Goal: Information Seeking & Learning: Understand process/instructions

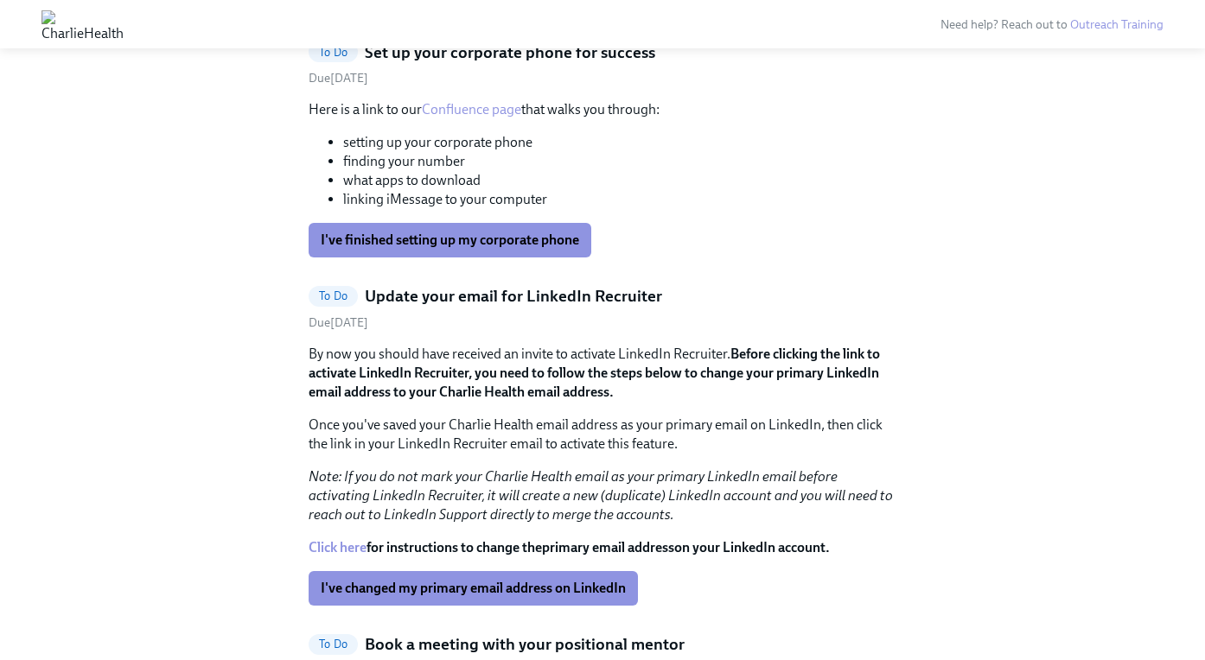
scroll to position [3766, 0]
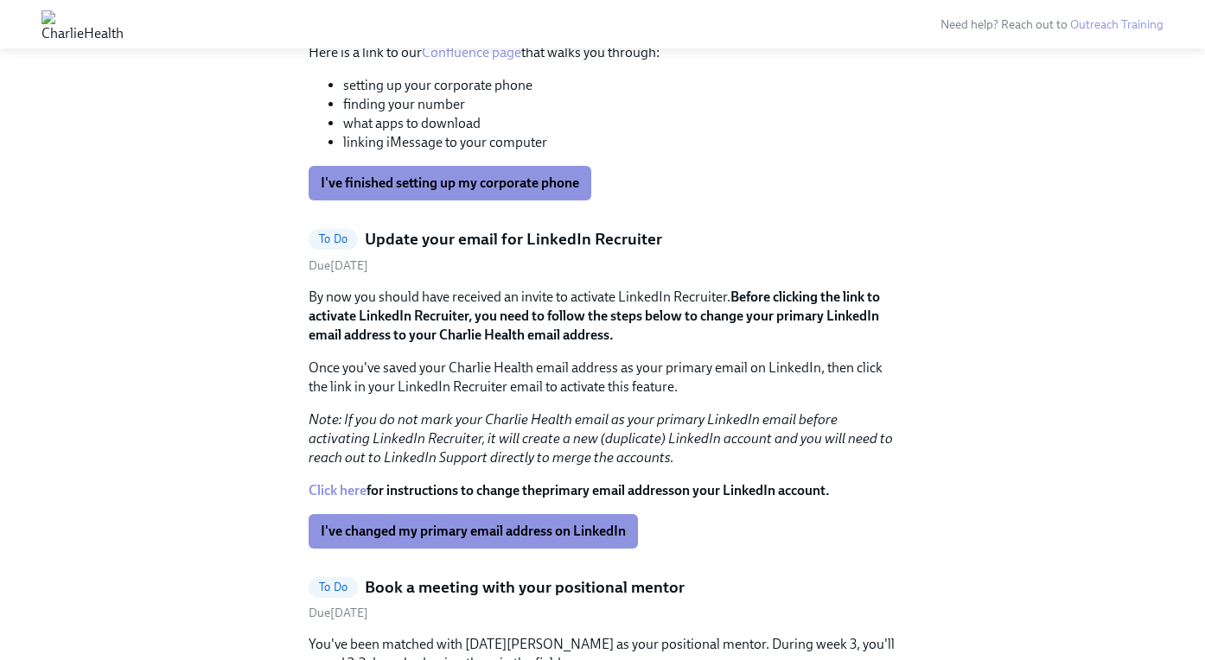
click at [512, 61] on link "Confluence page" at bounding box center [471, 52] width 99 height 16
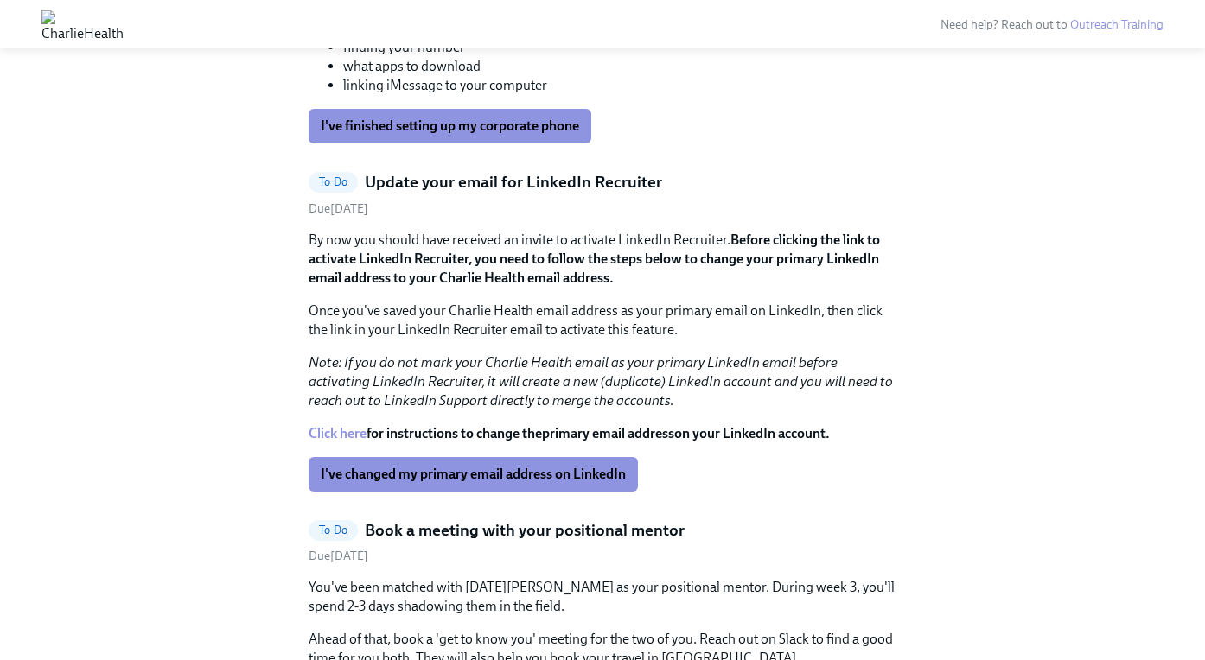
scroll to position [3827, 0]
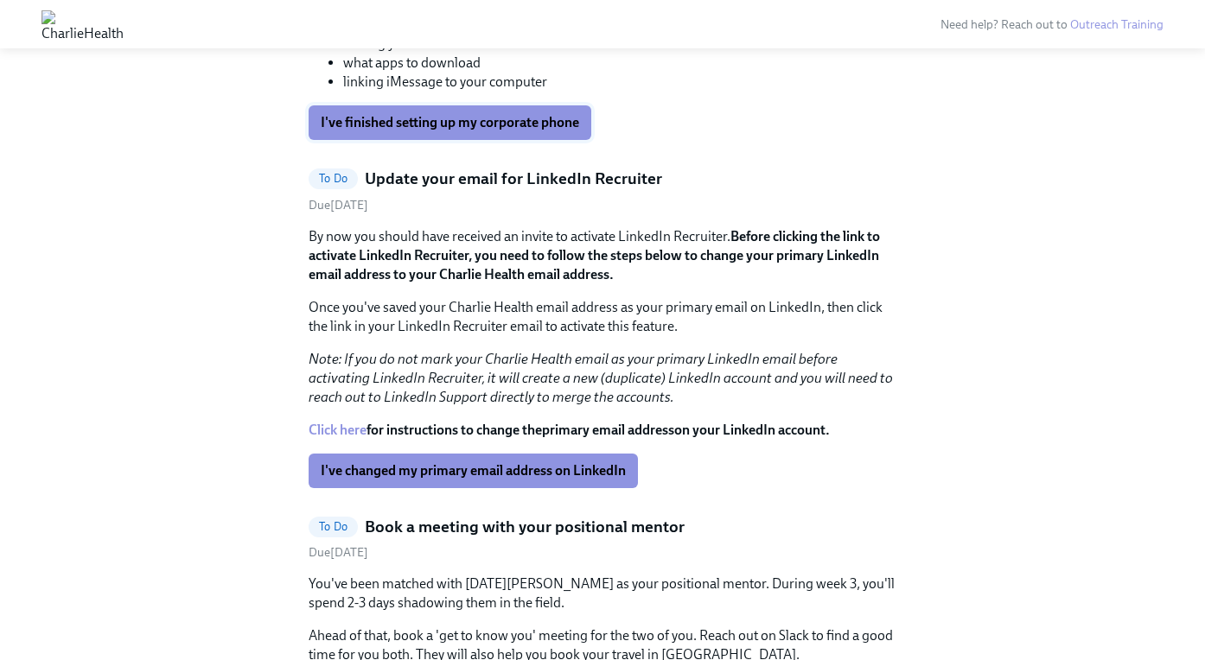
click at [487, 131] on span "I've finished setting up my corporate phone" at bounding box center [450, 122] width 258 height 17
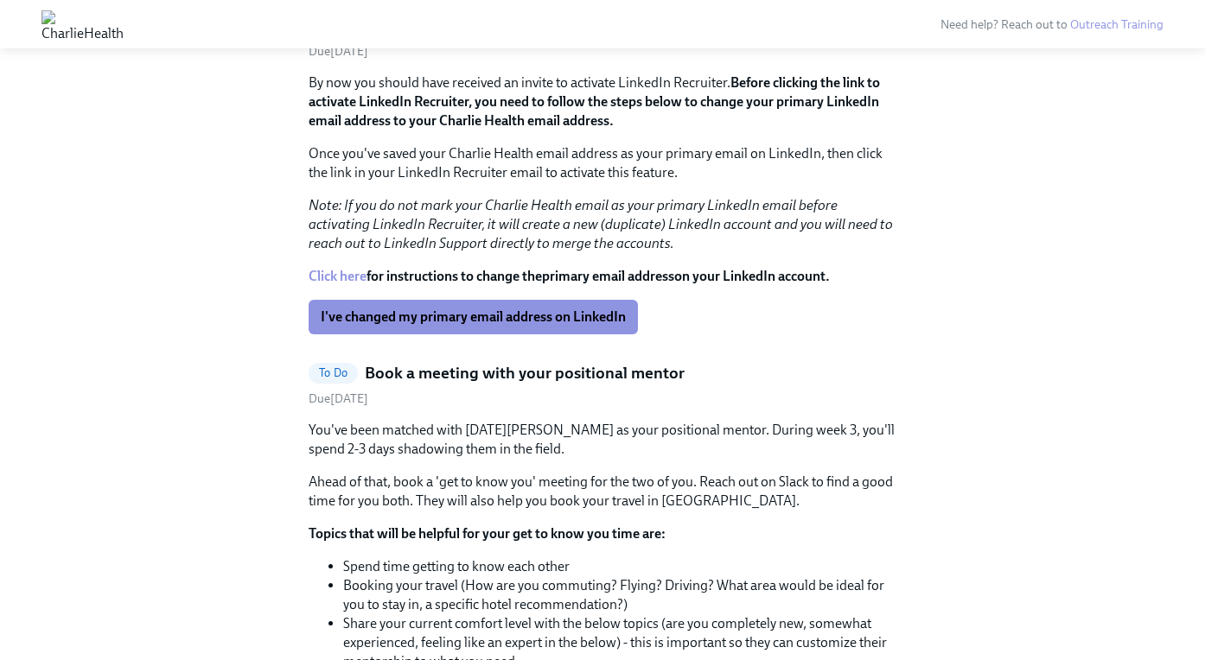
scroll to position [3737, 0]
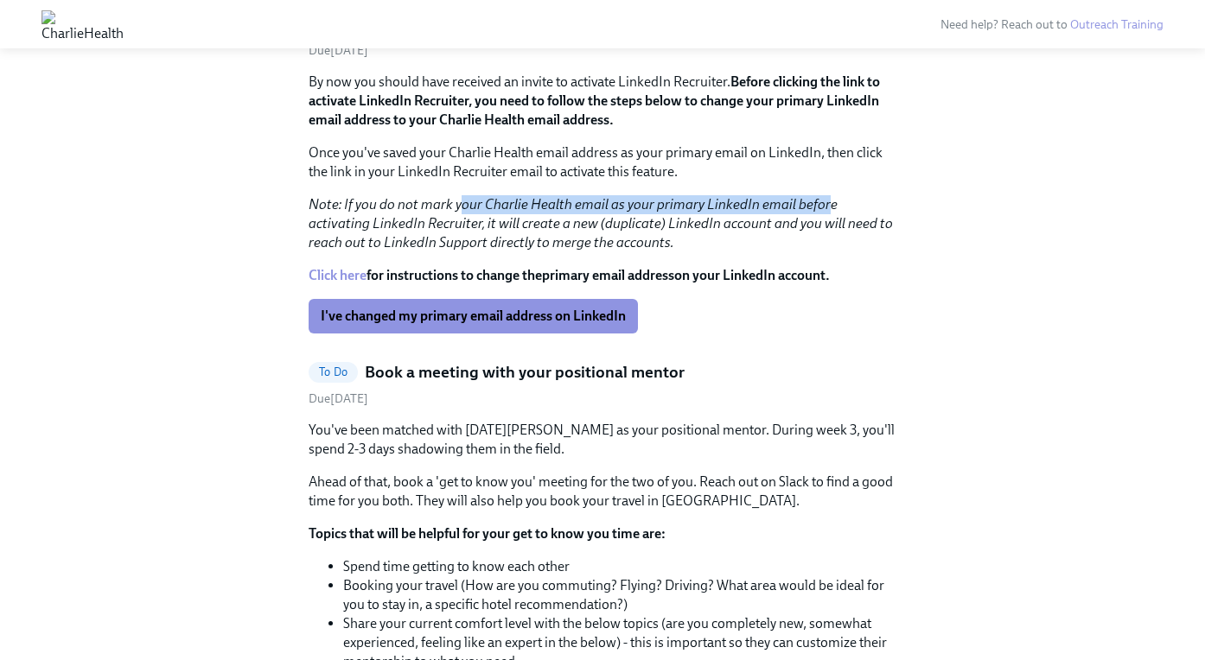
drag, startPoint x: 462, startPoint y: 424, endPoint x: 825, endPoint y: 409, distance: 363.4
click at [825, 251] on em "Note: If you do not mark your Charlie Health email as your primary LinkedIn ema…" at bounding box center [601, 223] width 584 height 54
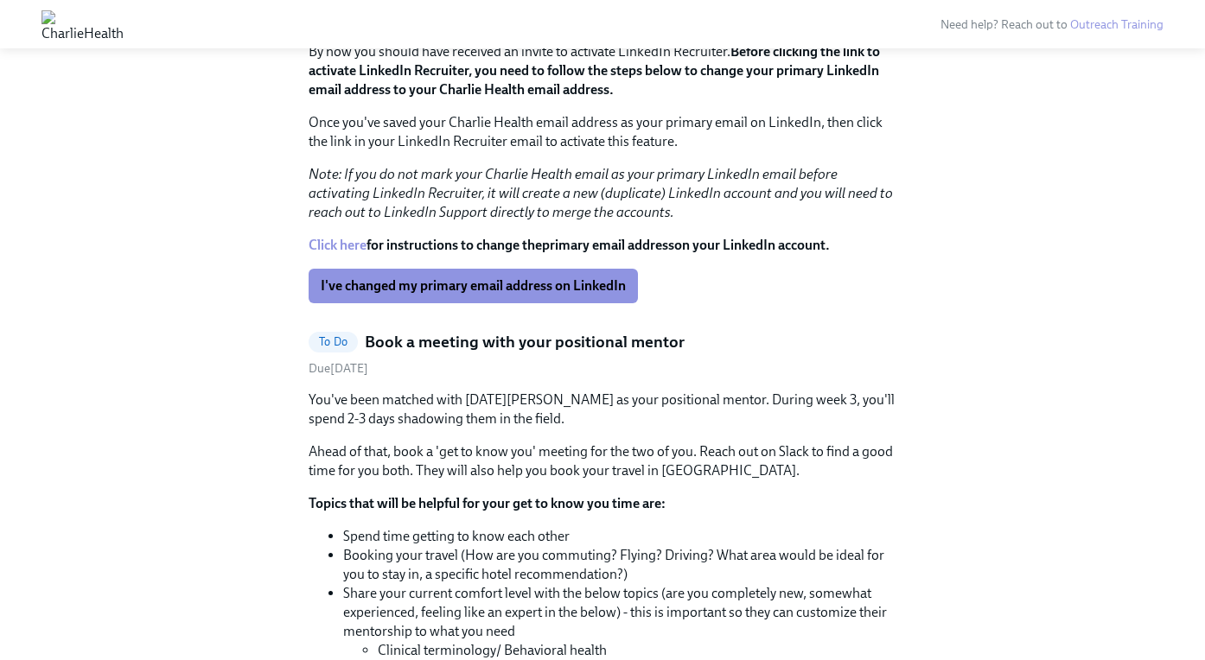
scroll to position [3772, 0]
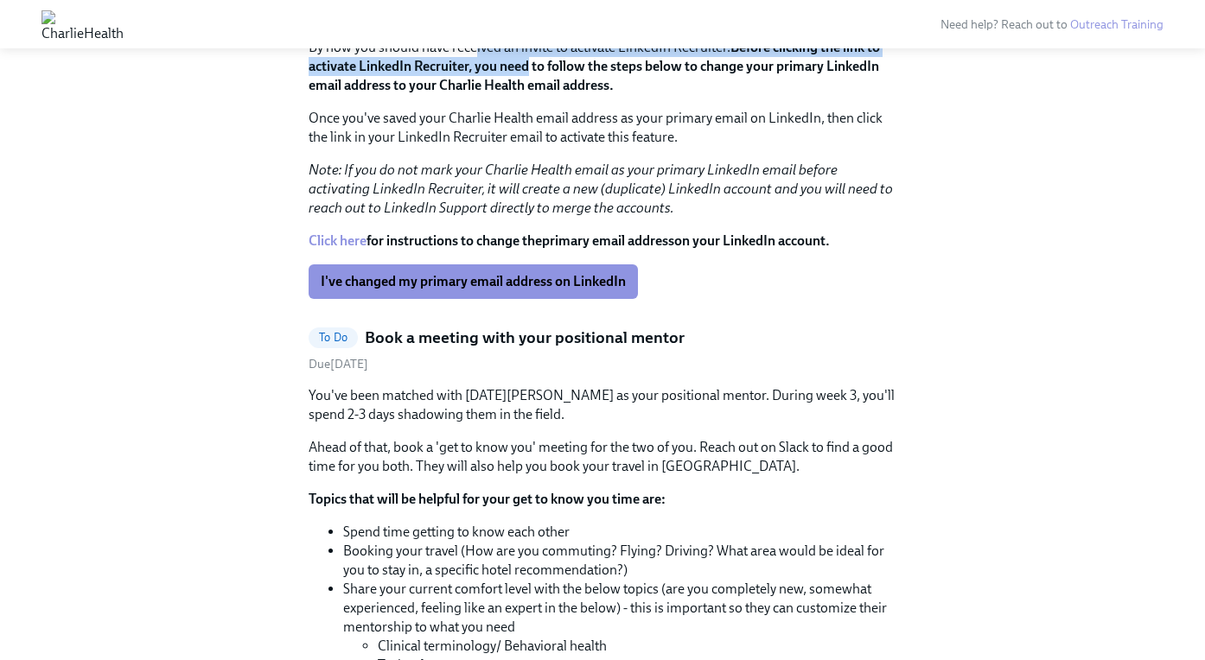
drag, startPoint x: 475, startPoint y: 257, endPoint x: 529, endPoint y: 277, distance: 57.2
click at [529, 95] on p "By now you should have received an invite to activate LinkedIn Recruiter. Befor…" at bounding box center [603, 66] width 588 height 57
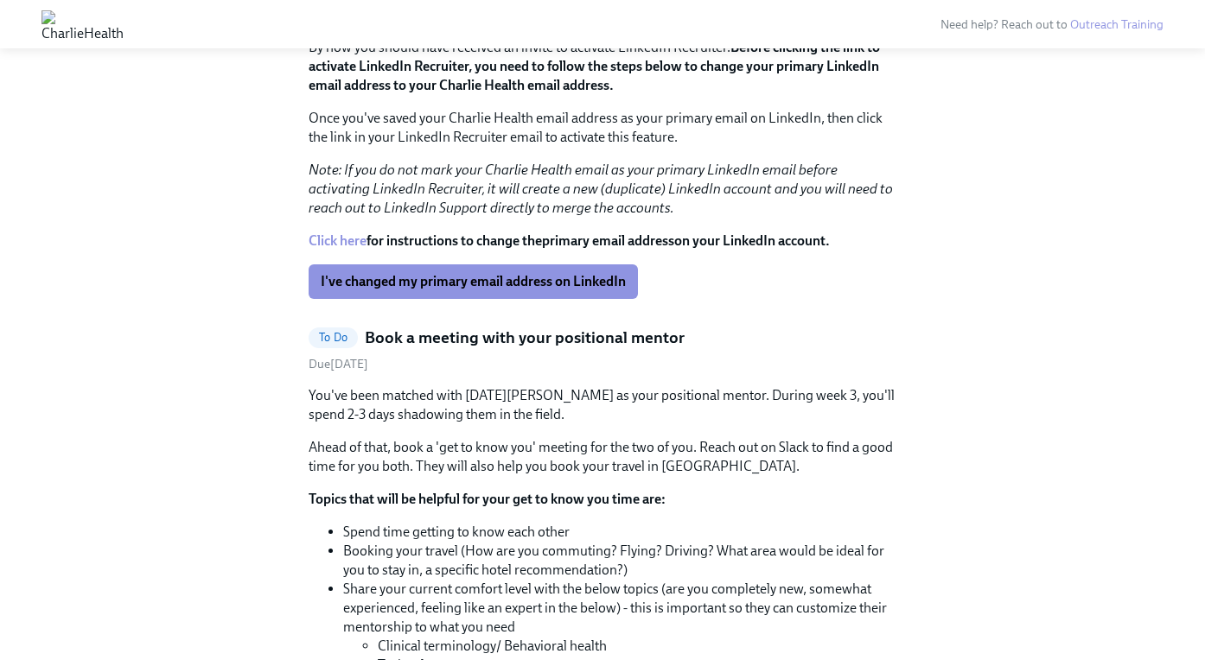
click at [530, 93] on strong "Before clicking the link to activate LinkedIn Recruiter, you need to follow the…" at bounding box center [594, 66] width 571 height 54
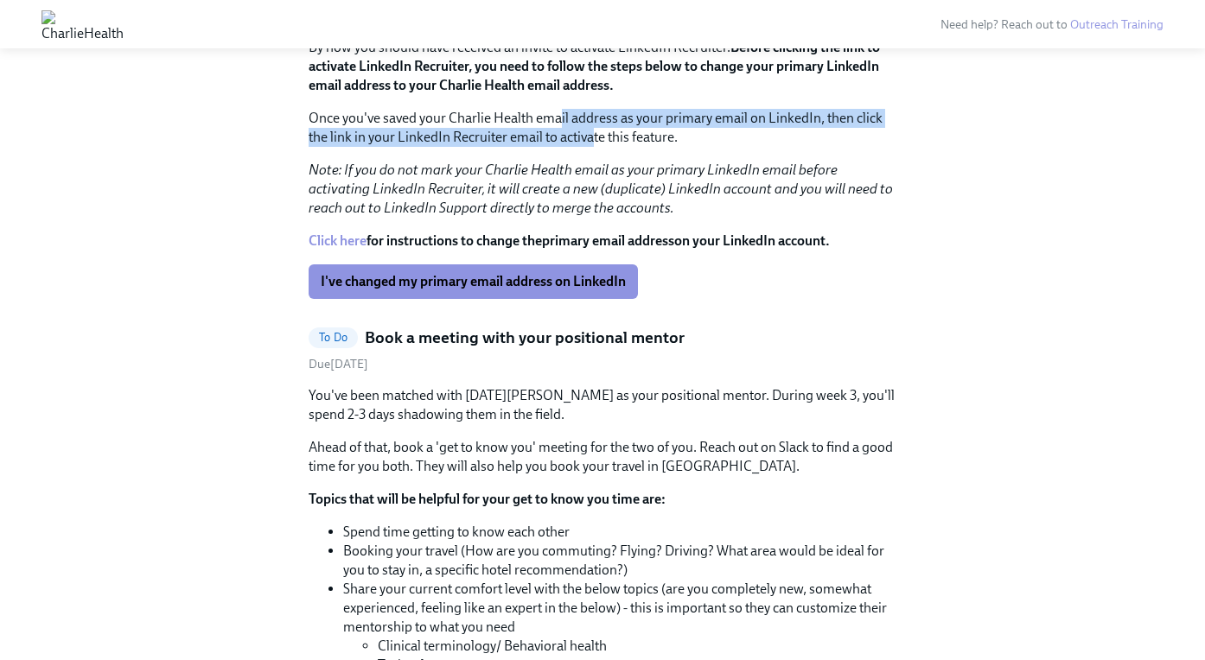
drag, startPoint x: 561, startPoint y: 330, endPoint x: 590, endPoint y: 357, distance: 39.8
click at [590, 147] on p "Once you've saved your Charlie Health email address as your primary email on Li…" at bounding box center [603, 128] width 588 height 38
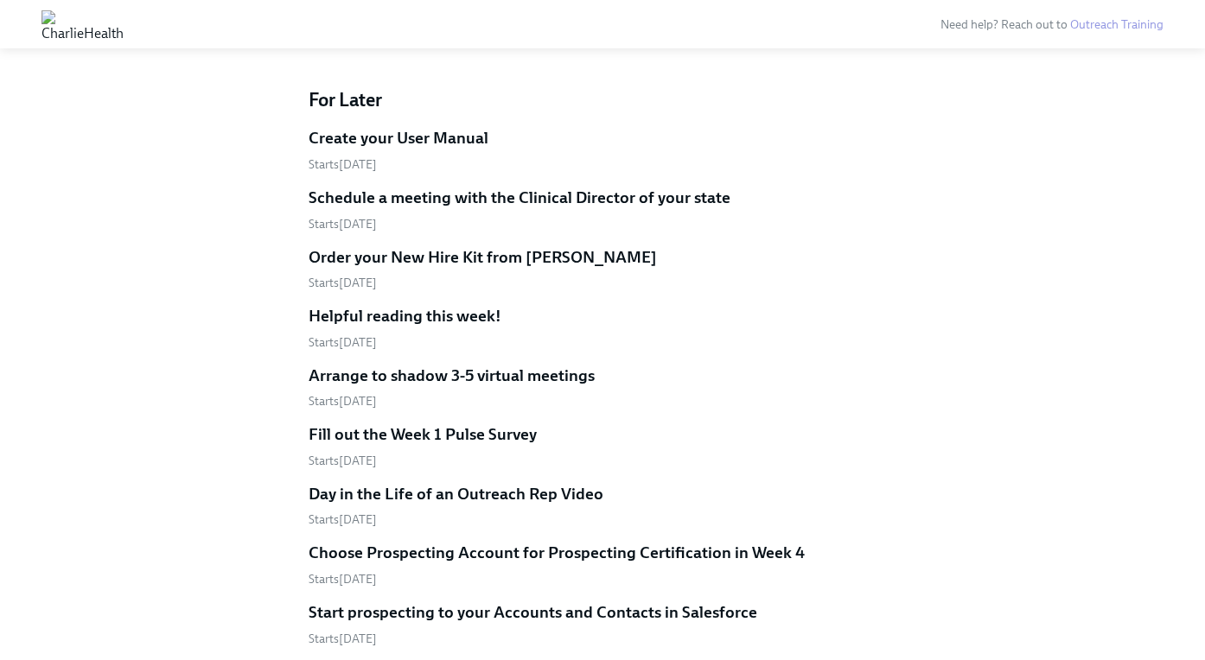
scroll to position [4800, 0]
